Goal: Information Seeking & Learning: Learn about a topic

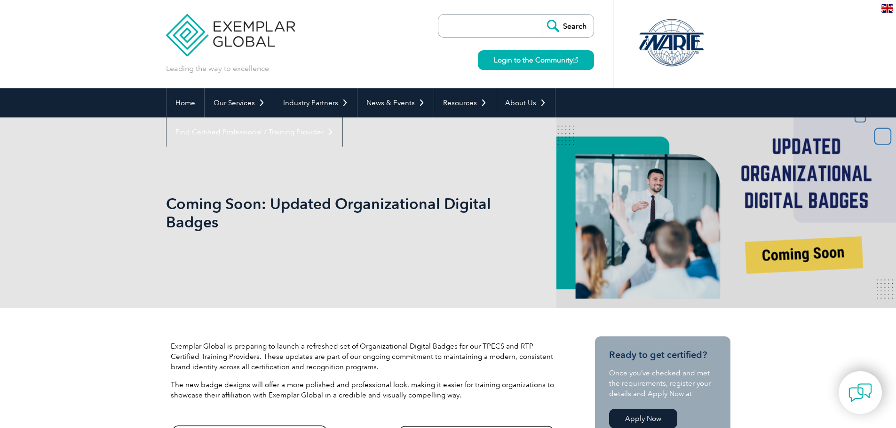
click at [365, 269] on p at bounding box center [307, 266] width 282 height 10
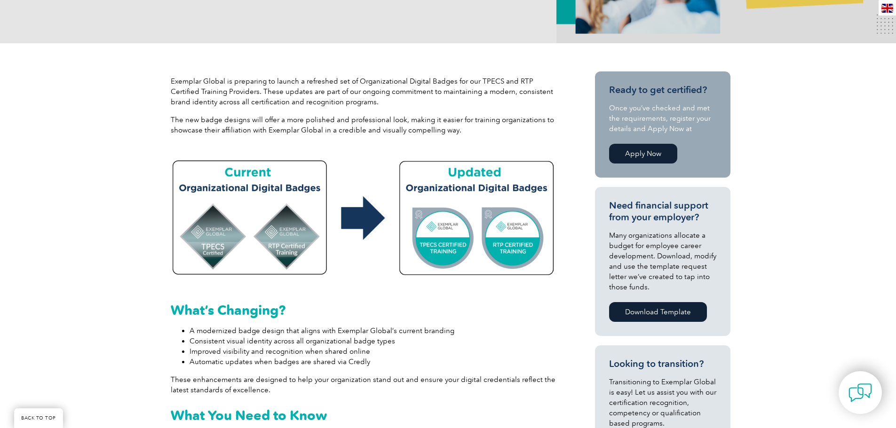
scroll to position [282, 0]
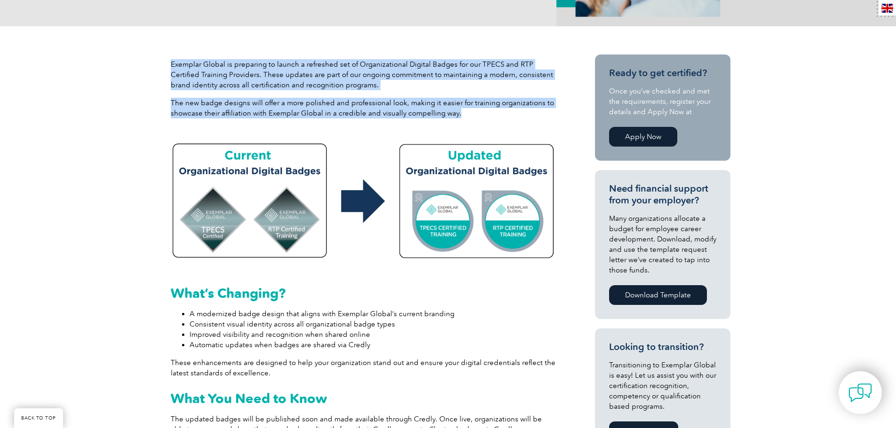
drag, startPoint x: 475, startPoint y: 116, endPoint x: 166, endPoint y: 64, distance: 313.8
click at [166, 64] on div "Exemplar Global is preparing to launch a refreshed set of Organizational Digita…" at bounding box center [363, 93] width 395 height 76
copy div "Exemplar Global is preparing to launch a refreshed set of Organizational Digita…"
click at [240, 174] on img at bounding box center [364, 199] width 386 height 128
click at [242, 188] on img at bounding box center [364, 199] width 386 height 128
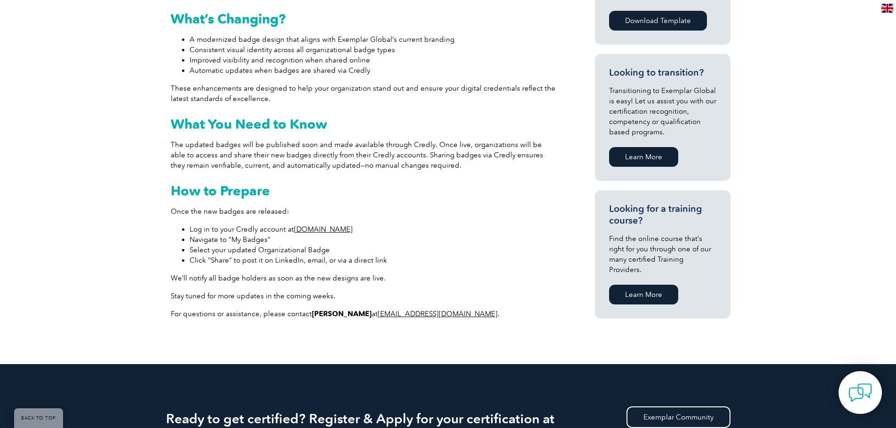
scroll to position [564, 0]
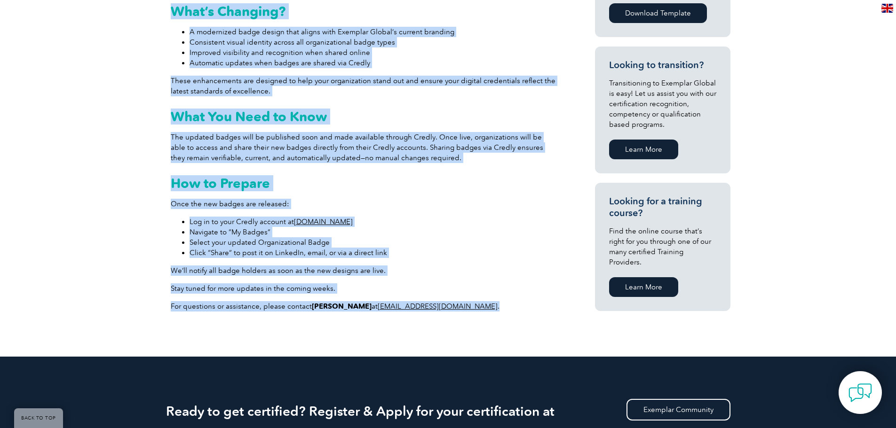
drag, startPoint x: 452, startPoint y: 307, endPoint x: 166, endPoint y: 12, distance: 411.0
click at [167, 11] on div "What’s Changing? A modernized badge design that aligns with Exemplar Global’s c…" at bounding box center [363, 155] width 395 height 338
copy div "What’s Changing? A modernized badge design that aligns with Exemplar Global’s c…"
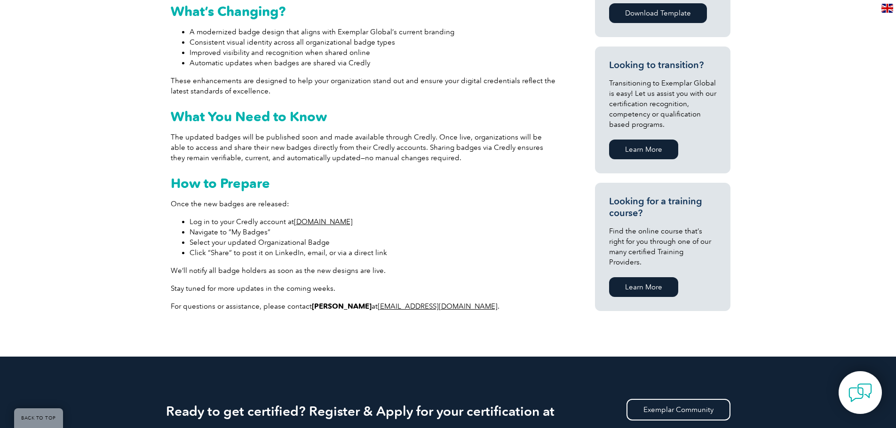
click at [111, 178] on div "Exemplar Global is preparing to launch a refreshed set of Organizational Digita…" at bounding box center [448, 50] width 896 height 613
click at [467, 256] on li "Click “Share” to post it on LinkedIn, email, or via a direct link" at bounding box center [373, 253] width 367 height 10
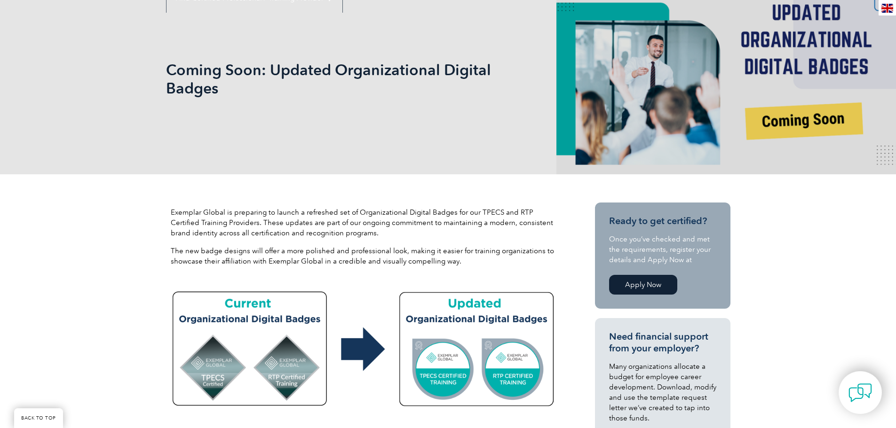
scroll to position [188, 0]
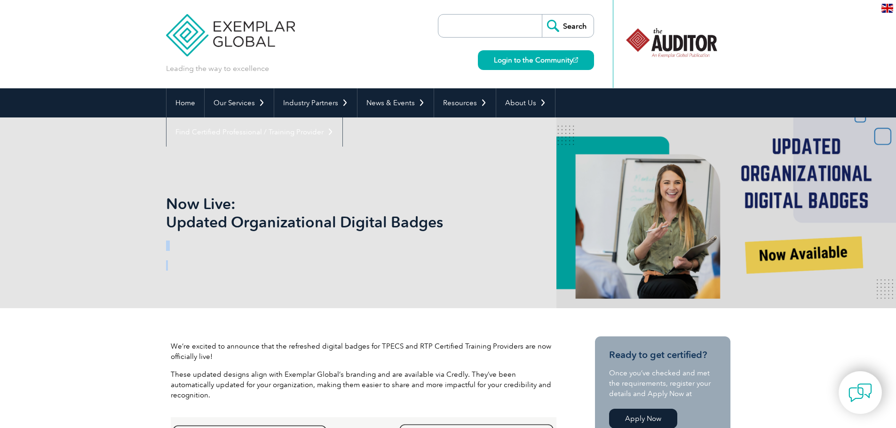
drag, startPoint x: 441, startPoint y: 224, endPoint x: 162, endPoint y: 200, distance: 279.9
click at [162, 200] on div "Now Live: Updated Organizational Digital Badges" at bounding box center [448, 213] width 896 height 191
click at [174, 206] on h1 "Now Live: Updated Organizational Digital Badges" at bounding box center [346, 213] width 361 height 37
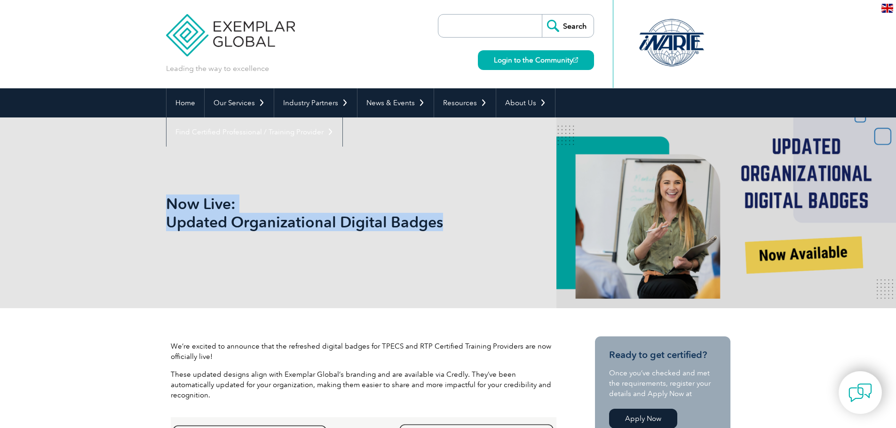
drag, startPoint x: 168, startPoint y: 204, endPoint x: 440, endPoint y: 226, distance: 272.7
click at [440, 226] on h1 "Now Live: Updated Organizational Digital Badges" at bounding box center [346, 213] width 361 height 37
copy h1 "Now Live: Updated Organizational Digital Badges"
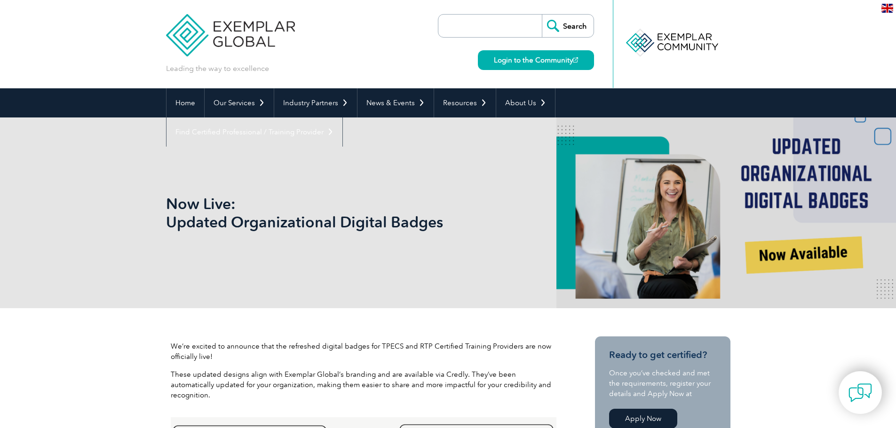
click at [286, 293] on div "Now Live: Updated Organizational Digital Badges" at bounding box center [448, 213] width 564 height 191
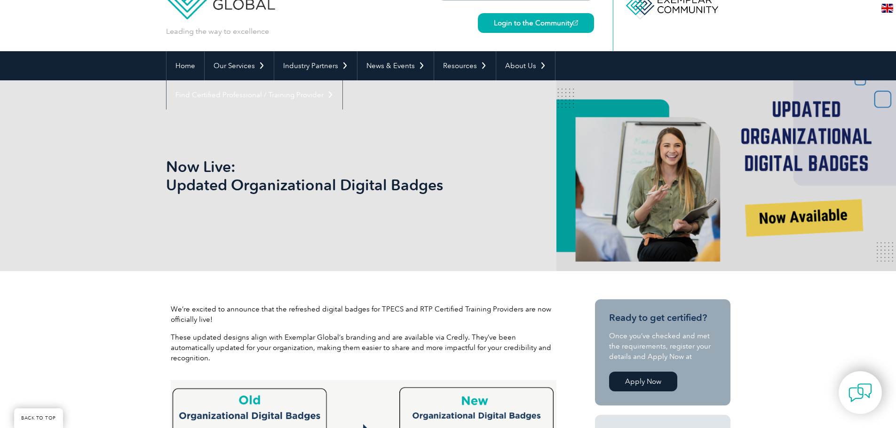
scroll to position [188, 0]
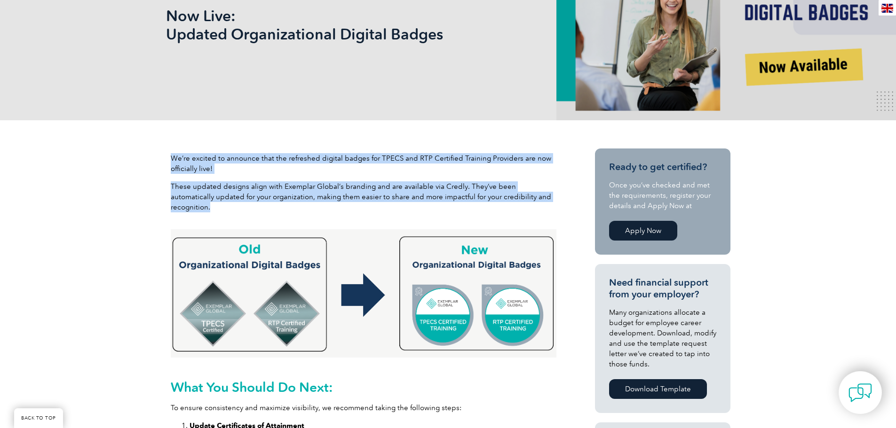
drag, startPoint x: 168, startPoint y: 156, endPoint x: 548, endPoint y: 193, distance: 381.8
click at [548, 193] on div "We’re excited to announce that the refreshed digital badges for TPECS and RTP C…" at bounding box center [363, 187] width 395 height 76
copy div "We’re excited to announce that the refreshed digital badges for TPECS and RTP C…"
click at [233, 303] on img at bounding box center [364, 293] width 386 height 128
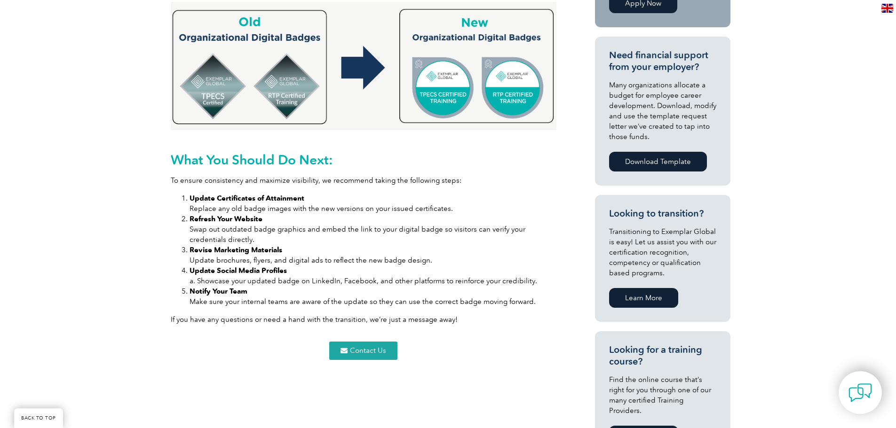
scroll to position [470, 0]
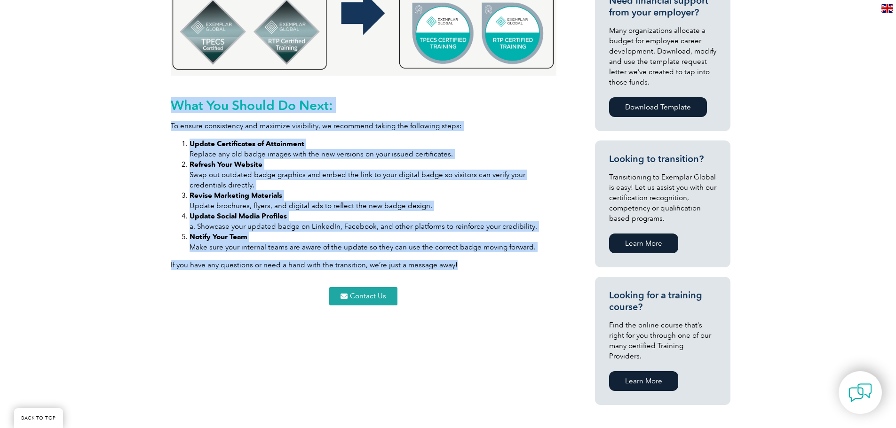
drag, startPoint x: 170, startPoint y: 93, endPoint x: 483, endPoint y: 255, distance: 352.5
click at [483, 255] on div "What You Should Do Next: To ensure consistency and maximize visibility, we reco…" at bounding box center [364, 184] width 386 height 173
copy div "What You Should Do Next: To ensure consistency and maximize visibility, we reco…"
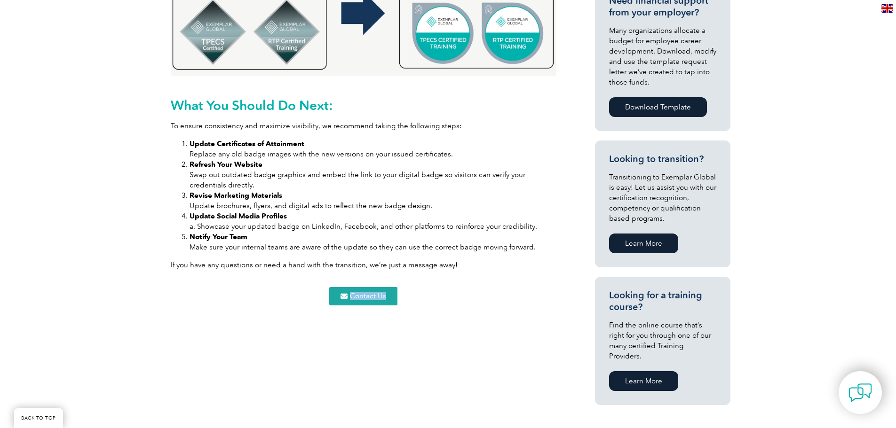
drag, startPoint x: 386, startPoint y: 290, endPoint x: 334, endPoint y: 288, distance: 51.8
click at [334, 288] on div "Contact Us" at bounding box center [364, 296] width 386 height 18
copy span "Contact Us"
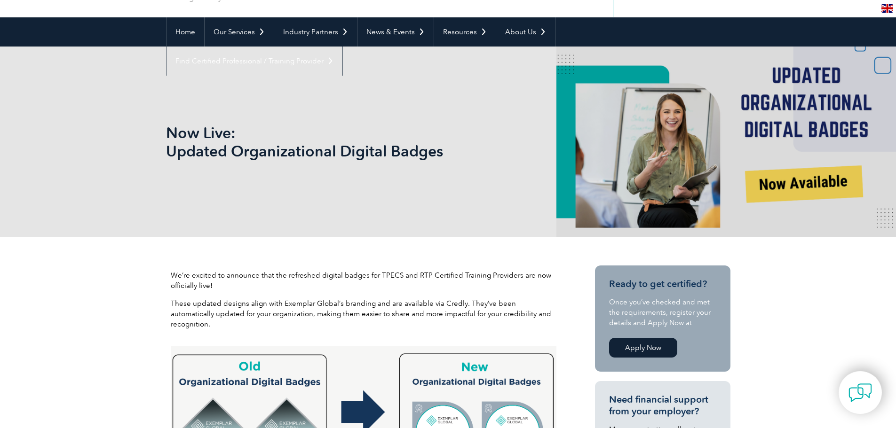
scroll to position [0, 0]
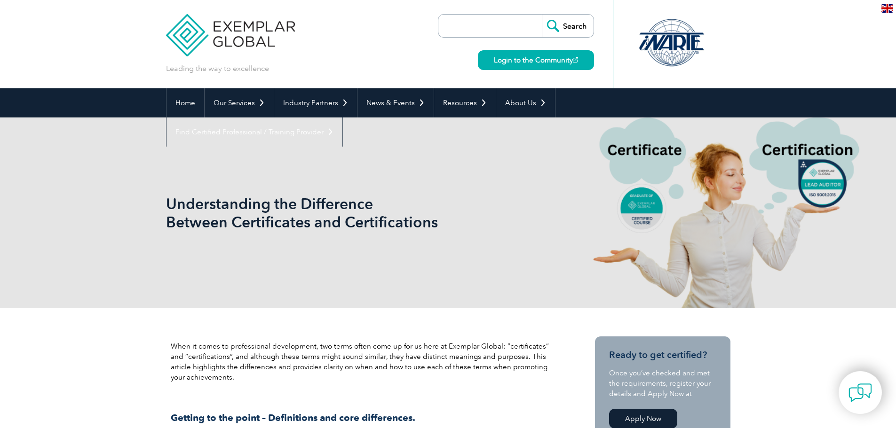
click at [771, 228] on div "Understanding the Difference Between Certificates and Certifications" at bounding box center [448, 213] width 896 height 191
drag, startPoint x: 763, startPoint y: 226, endPoint x: 765, endPoint y: 216, distance: 10.0
click at [765, 216] on div "Understanding the Difference Between Certificates and Certifications" at bounding box center [448, 213] width 896 height 191
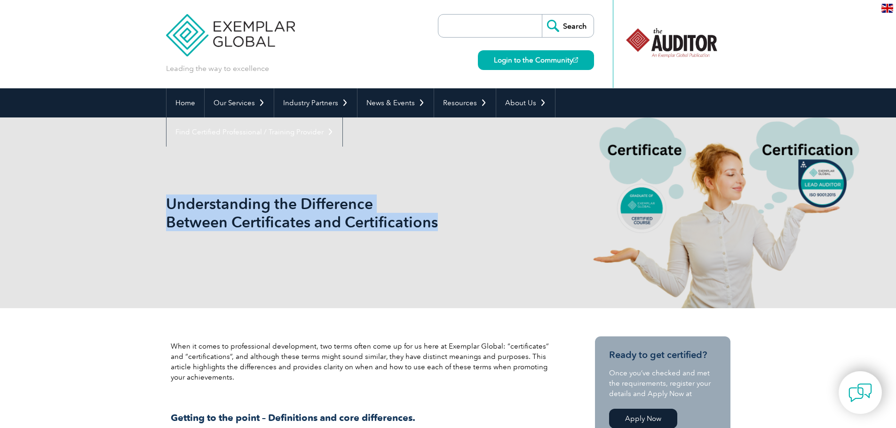
drag, startPoint x: 436, startPoint y: 225, endPoint x: 170, endPoint y: 198, distance: 268.0
click at [170, 198] on h1 "Understanding the Difference Between Certificates and Certifications" at bounding box center [346, 213] width 361 height 37
copy h1 "Understanding the Difference Between Certificates and Certifications"
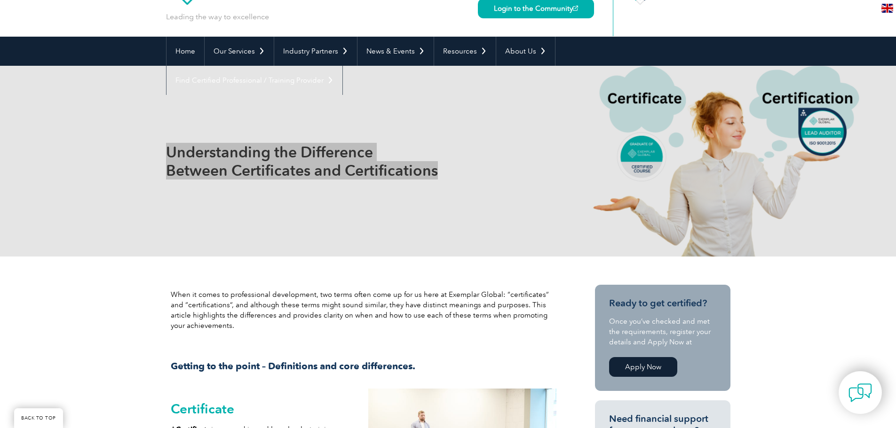
scroll to position [282, 0]
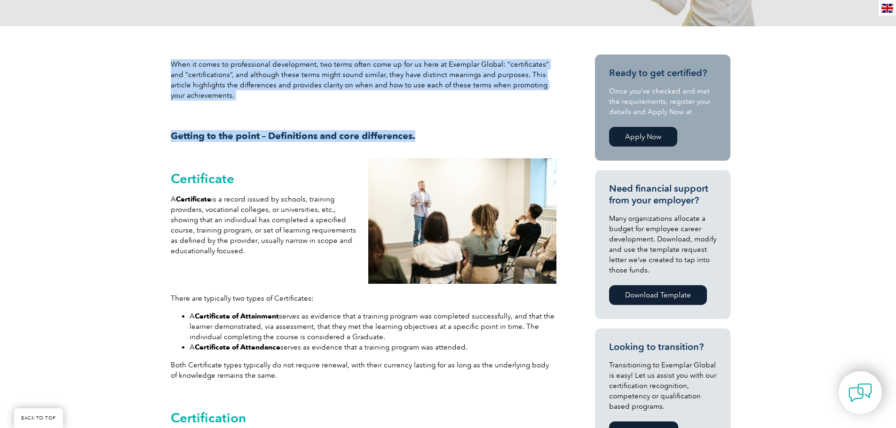
drag, startPoint x: 167, startPoint y: 63, endPoint x: 431, endPoint y: 149, distance: 277.0
click at [431, 149] on div "When it comes to professional development, two terms often come up for us here …" at bounding box center [363, 104] width 395 height 99
copy div "When it comes to professional development, two terms often come up for us here …"
click at [468, 245] on img at bounding box center [462, 221] width 188 height 126
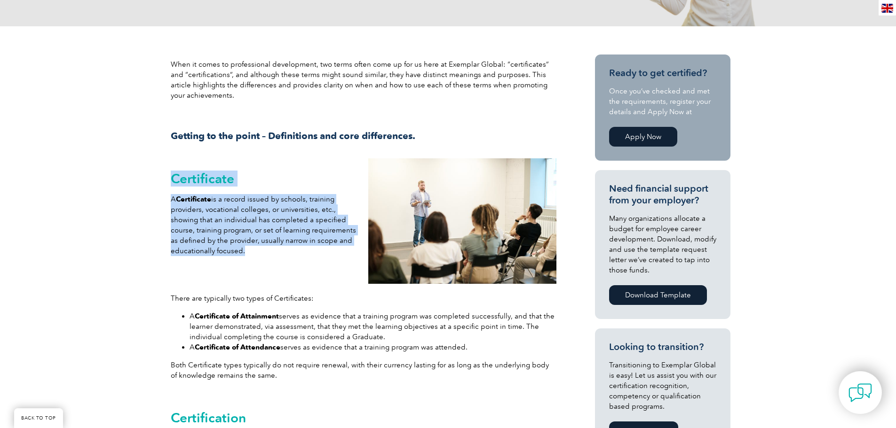
drag, startPoint x: 265, startPoint y: 257, endPoint x: 168, endPoint y: 180, distance: 123.4
click at [168, 180] on div "Certificate A Certificate is a record issued by schools, training providers, vo…" at bounding box center [264, 221] width 197 height 135
copy div "Certificate A Certificate is a record issued by schools, training providers, vo…"
click at [429, 227] on img at bounding box center [462, 221] width 188 height 126
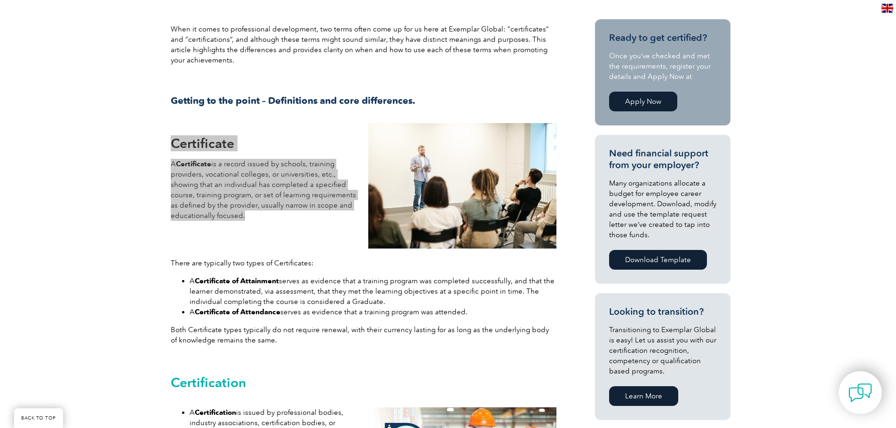
scroll to position [376, 0]
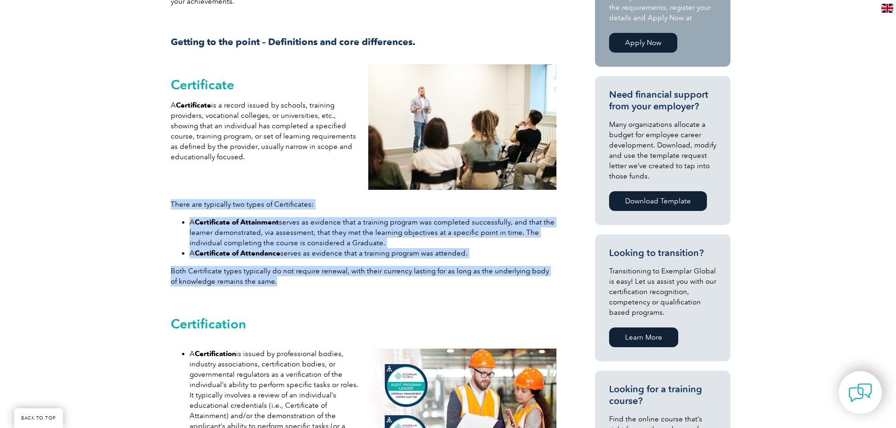
drag, startPoint x: 276, startPoint y: 285, endPoint x: 168, endPoint y: 204, distance: 134.3
click at [168, 204] on div "There are typically two types of Certificates: A Certificate of Attainment serv…" at bounding box center [363, 270] width 395 height 150
copy div "There are typically two types of Certificates: A Certificate of Attainment serv…"
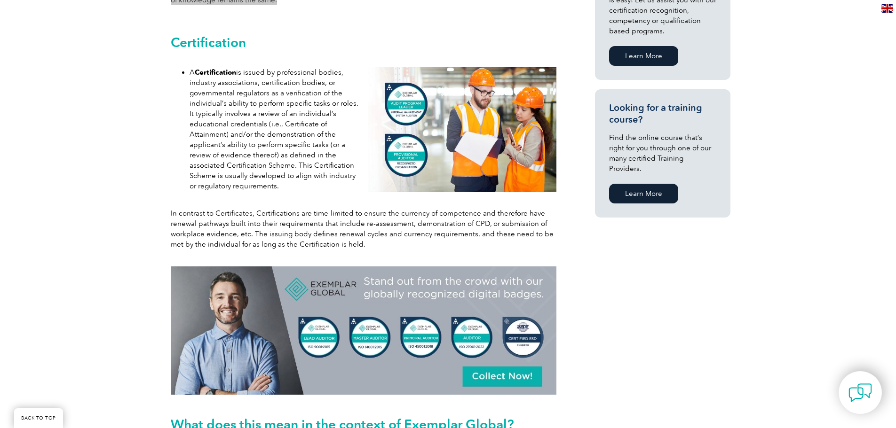
scroll to position [658, 0]
drag, startPoint x: 288, startPoint y: 189, endPoint x: 172, endPoint y: 47, distance: 182.7
click at [172, 47] on div "When it comes to professional development, two terms often come up for us here …" at bounding box center [363, 387] width 395 height 1419
copy div "Certification A Certification is issued by professional bodies, industry associ…"
click at [446, 153] on img at bounding box center [462, 129] width 188 height 125
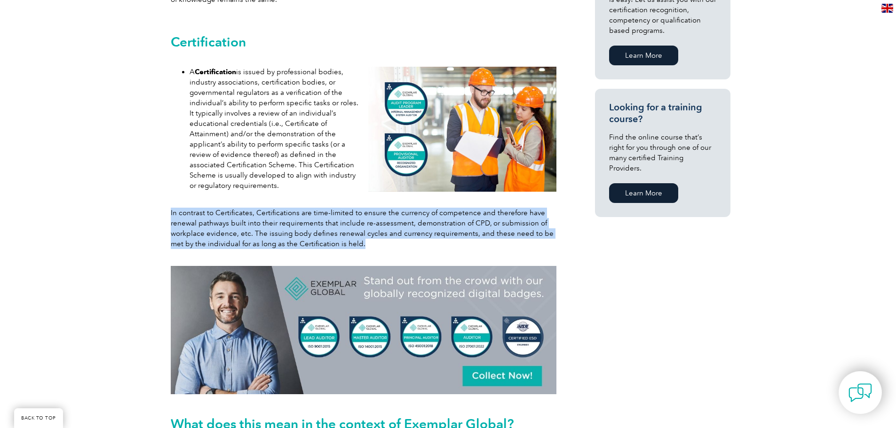
drag, startPoint x: 351, startPoint y: 244, endPoint x: 167, endPoint y: 213, distance: 186.3
click at [167, 213] on div "In contrast to Certificates, Certifications are time-limited to ensure the curr…" at bounding box center [363, 232] width 395 height 58
copy p "In contrast to Certificates, Certifications are time-limited to ensure the curr…"
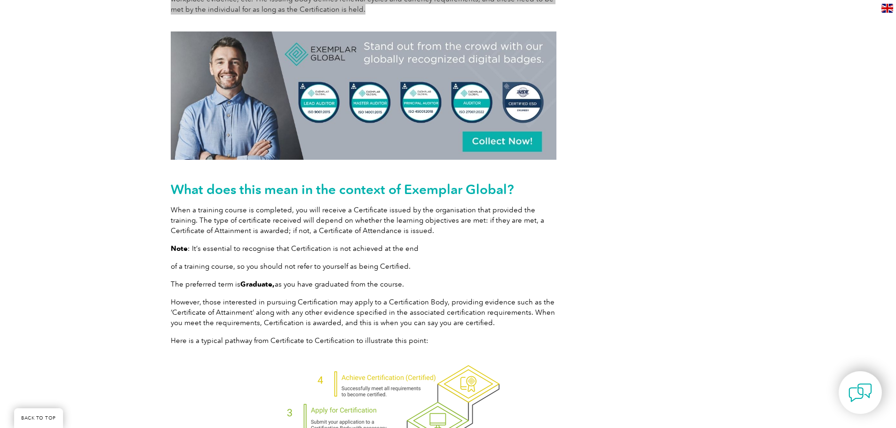
scroll to position [893, 0]
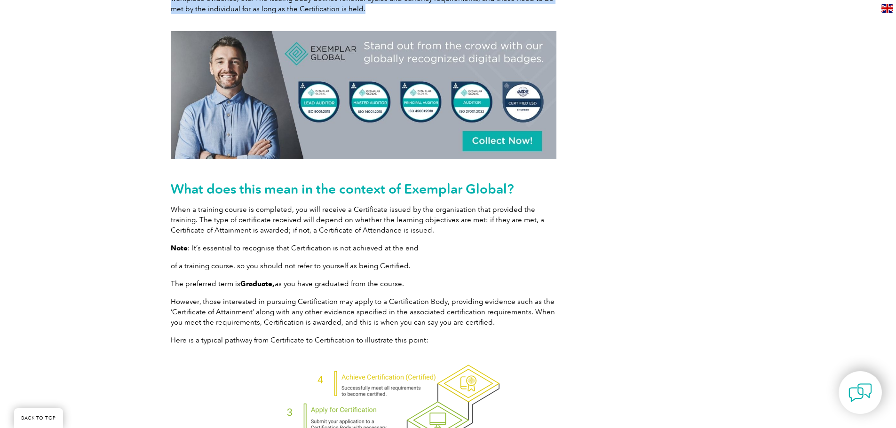
click at [288, 92] on img at bounding box center [364, 95] width 386 height 128
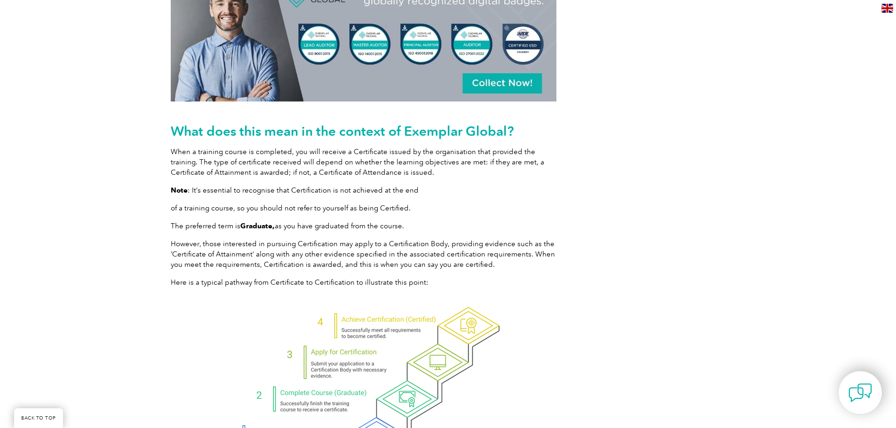
scroll to position [987, 0]
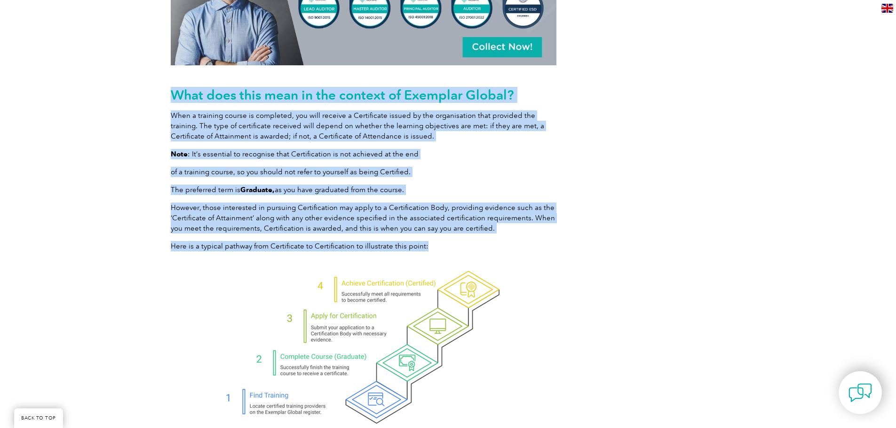
drag, startPoint x: 429, startPoint y: 246, endPoint x: 169, endPoint y: 95, distance: 300.9
click at [169, 95] on div "What does this mean in the context of Exemplar Global? When a training course i…" at bounding box center [363, 333] width 395 height 803
copy div "What does this mean in the context of Exemplar Global? When a training course i…"
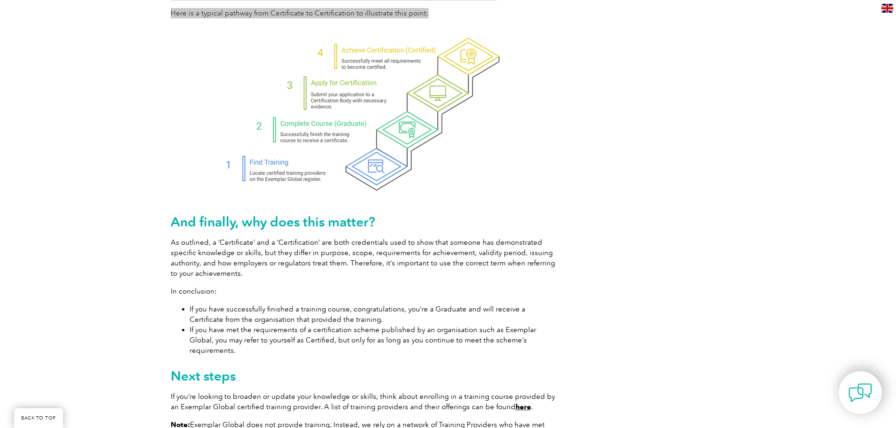
scroll to position [1223, 0]
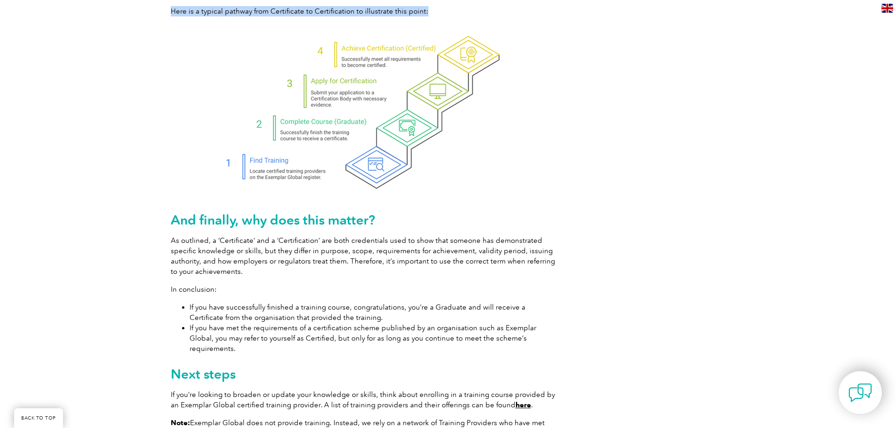
click at [410, 136] on img at bounding box center [363, 111] width 280 height 157
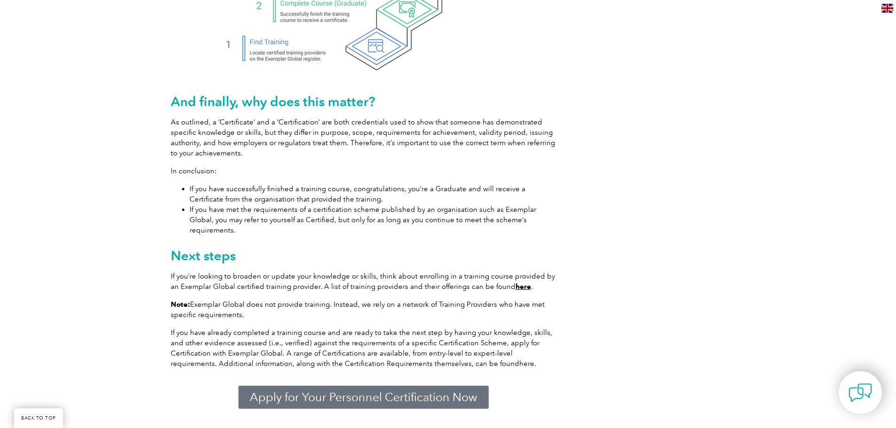
scroll to position [1364, 0]
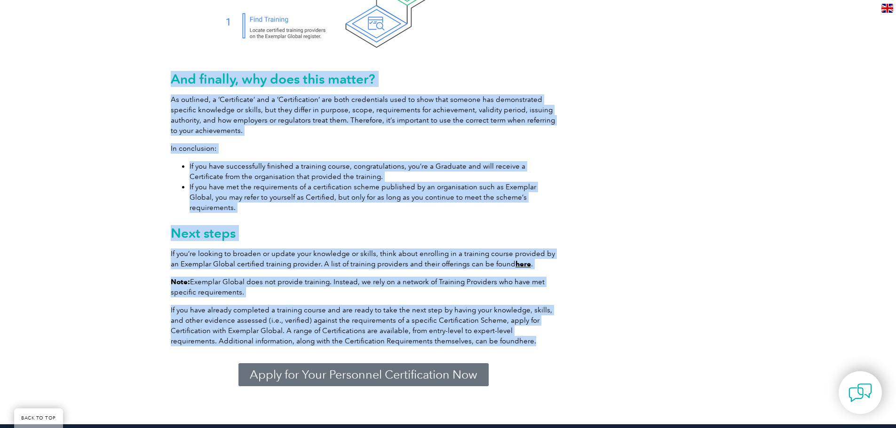
drag, startPoint x: 489, startPoint y: 328, endPoint x: 174, endPoint y: 78, distance: 401.6
click at [174, 78] on div "And finally, why does this matter? As outlined, a ‘Certificate’ and a ‘Certific…" at bounding box center [364, 208] width 386 height 275
copy div "And finally, why does this matter? As outlined, a ‘Certificate’ and a ‘Certific…"
drag, startPoint x: 478, startPoint y: 362, endPoint x: 487, endPoint y: 369, distance: 11.0
click at [487, 369] on link "Apply for Your Personnel Certification Now" at bounding box center [363, 374] width 250 height 23
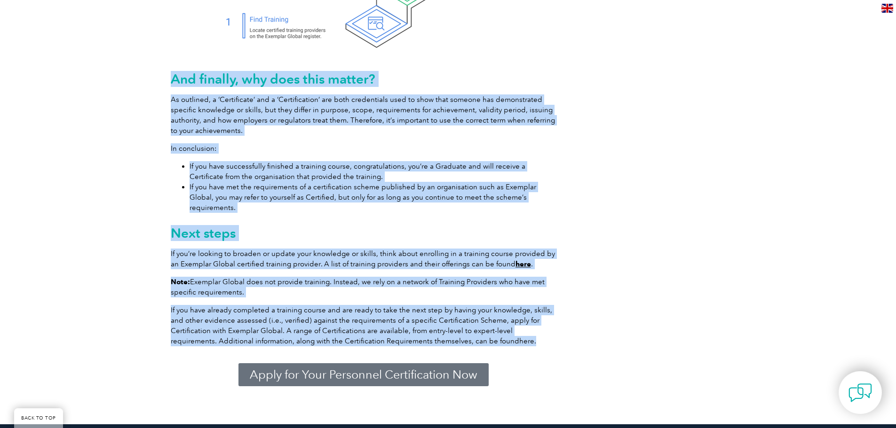
drag, startPoint x: 510, startPoint y: 379, endPoint x: 221, endPoint y: 369, distance: 288.9
click at [215, 365] on div "Apply for Your Personnel Certification Now" at bounding box center [363, 375] width 395 height 32
copy div "And finally, why does this matter? As outlined, a ‘Certificate’ and a ‘Certific…"
drag, startPoint x: 703, startPoint y: 242, endPoint x: 645, endPoint y: 263, distance: 61.1
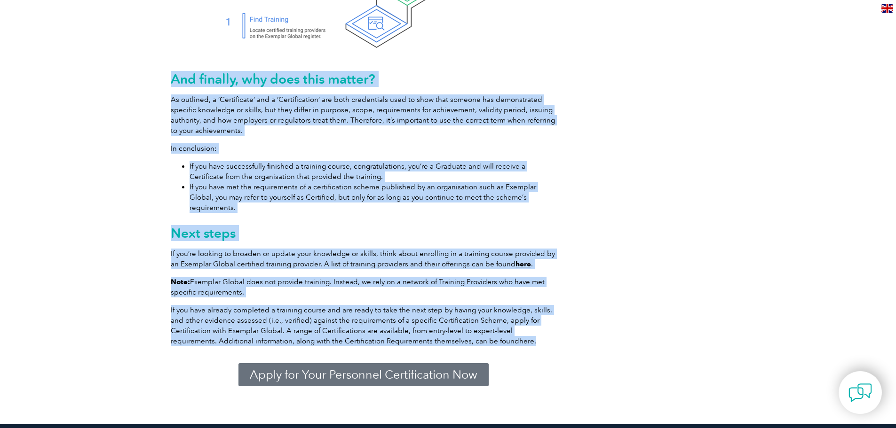
drag, startPoint x: 645, startPoint y: 263, endPoint x: 563, endPoint y: 239, distance: 85.3
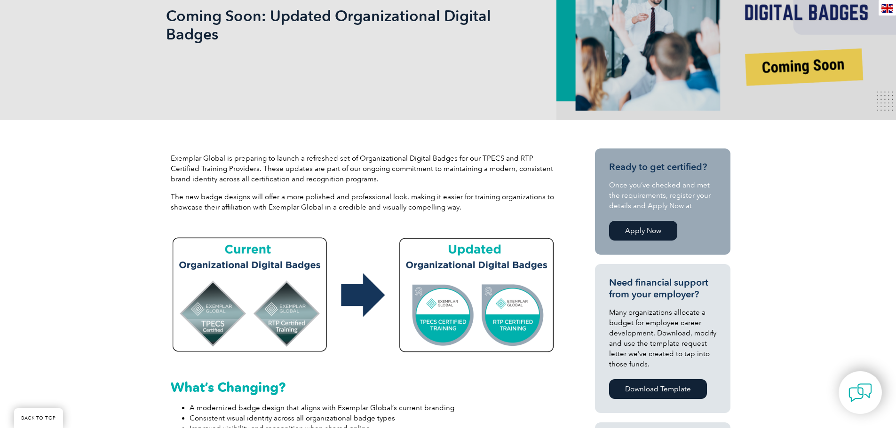
scroll to position [329, 0]
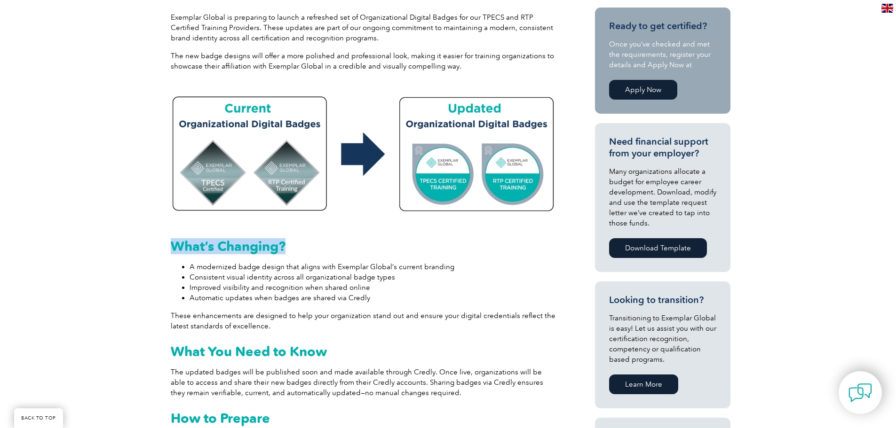
drag, startPoint x: 286, startPoint y: 246, endPoint x: 171, endPoint y: 246, distance: 115.2
click at [171, 246] on strong "What’s Changing?" at bounding box center [228, 246] width 115 height 16
copy strong "What’s Changing?"
